Goal: Task Accomplishment & Management: Use online tool/utility

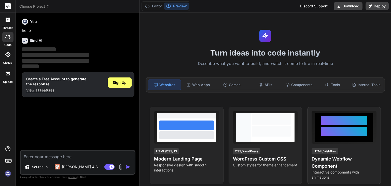
click at [170, 88] on div "Websites" at bounding box center [164, 84] width 33 height 11
click at [169, 88] on div "Websites" at bounding box center [164, 84] width 33 height 11
click at [169, 86] on div "Websites" at bounding box center [164, 84] width 33 height 11
click at [169, 85] on div "Websites" at bounding box center [164, 84] width 33 height 11
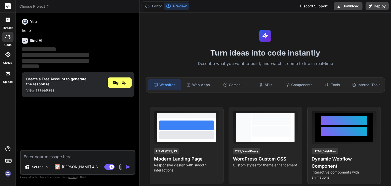
click at [37, 156] on textarea at bounding box center [78, 155] width 114 height 9
click at [37, 165] on p "Source" at bounding box center [38, 166] width 12 height 5
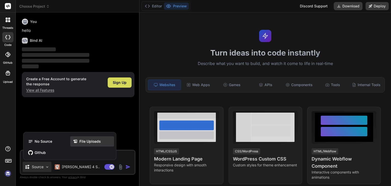
click at [78, 142] on icon at bounding box center [76, 141] width 7 height 5
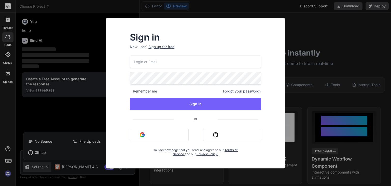
click at [146, 132] on button "Sign in with Google" at bounding box center [159, 135] width 59 height 12
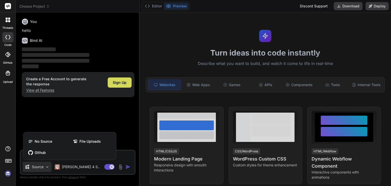
click at [146, 132] on div at bounding box center [195, 93] width 391 height 186
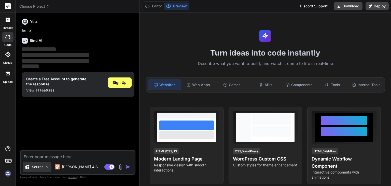
click at [38, 166] on p "Source" at bounding box center [38, 166] width 12 height 5
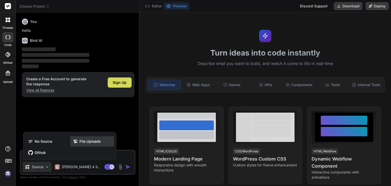
click at [88, 145] on div "File Uploads" at bounding box center [92, 141] width 44 height 10
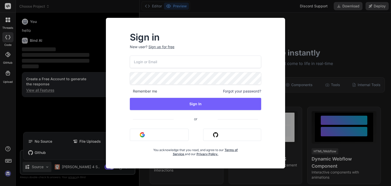
click at [137, 135] on button "Sign in with Google" at bounding box center [159, 135] width 59 height 12
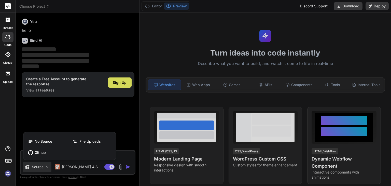
click at [119, 85] on div at bounding box center [195, 93] width 391 height 186
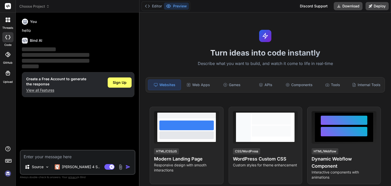
click at [119, 85] on span "Sign Up" at bounding box center [120, 82] width 14 height 5
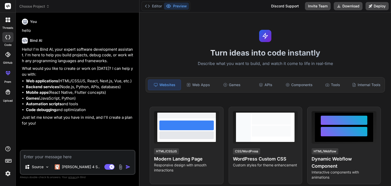
click at [55, 154] on textarea at bounding box center [78, 155] width 114 height 9
click at [47, 166] on img at bounding box center [47, 167] width 4 height 4
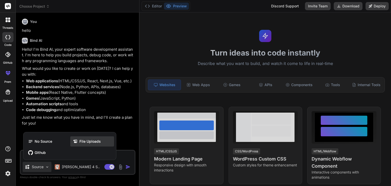
click at [81, 140] on span "File Uploads" at bounding box center [89, 141] width 21 height 5
type textarea "x"
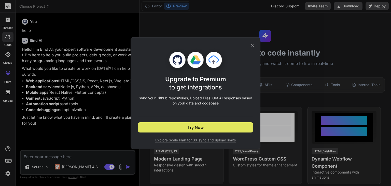
click at [191, 127] on span "Try Now" at bounding box center [196, 127] width 16 height 6
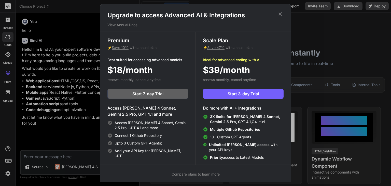
click at [281, 15] on icon at bounding box center [281, 14] width 6 height 6
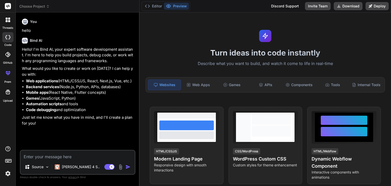
click at [96, 155] on textarea at bounding box center [78, 155] width 114 height 9
click at [377, 52] on h1 "Turn ideas into code instantly" at bounding box center [266, 52] width 246 height 9
click at [95, 152] on textarea at bounding box center [78, 155] width 114 height 9
paste textarea "Loremip d sitametc, adipiscingel, sed doeiusmodt inc utlaboreetd magna “AliqUae…"
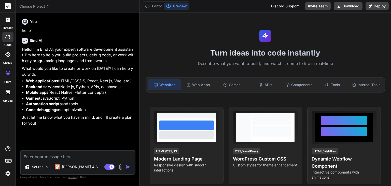
type textarea "Loremip d sitametc, adipiscingel, sed doeiusmodt inc utlaboreetd magna “AliqUae…"
type textarea "x"
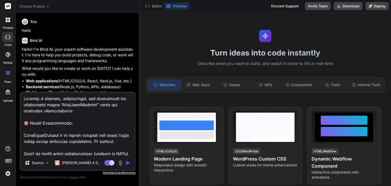
scroll to position [930, 0]
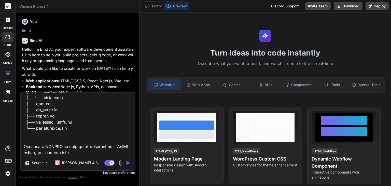
type textarea "Loremip d sitametc, adipiscingel, sed doeiusmodt inc utlaboreetd magna “AliqUae…"
click at [128, 161] on img "button" at bounding box center [128, 162] width 5 height 5
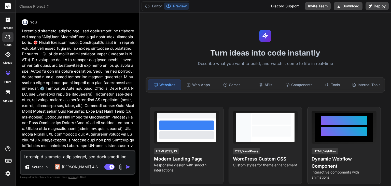
scroll to position [111, 0]
click at [127, 167] on img "button" at bounding box center [128, 166] width 5 height 5
click at [129, 165] on img "button" at bounding box center [128, 166] width 5 height 5
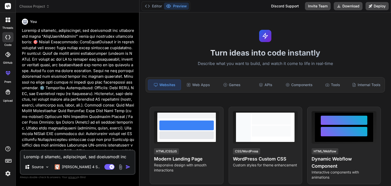
click at [129, 165] on img "button" at bounding box center [128, 166] width 5 height 5
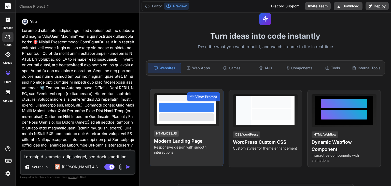
scroll to position [25, 0]
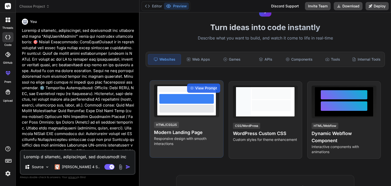
click at [177, 117] on div at bounding box center [186, 101] width 65 height 33
click at [200, 89] on span "View Prompt" at bounding box center [206, 88] width 22 height 5
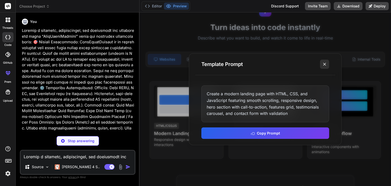
click at [326, 63] on line at bounding box center [325, 64] width 3 height 3
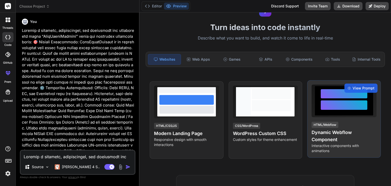
type textarea "x"
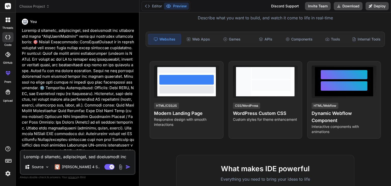
scroll to position [76, 0]
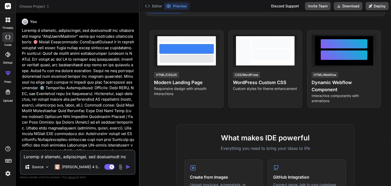
click at [127, 168] on img "button" at bounding box center [128, 166] width 5 height 5
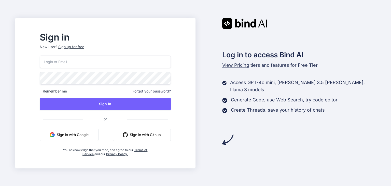
click at [76, 135] on button "Sign in with Google" at bounding box center [69, 135] width 59 height 12
